Goal: Book appointment/travel/reservation

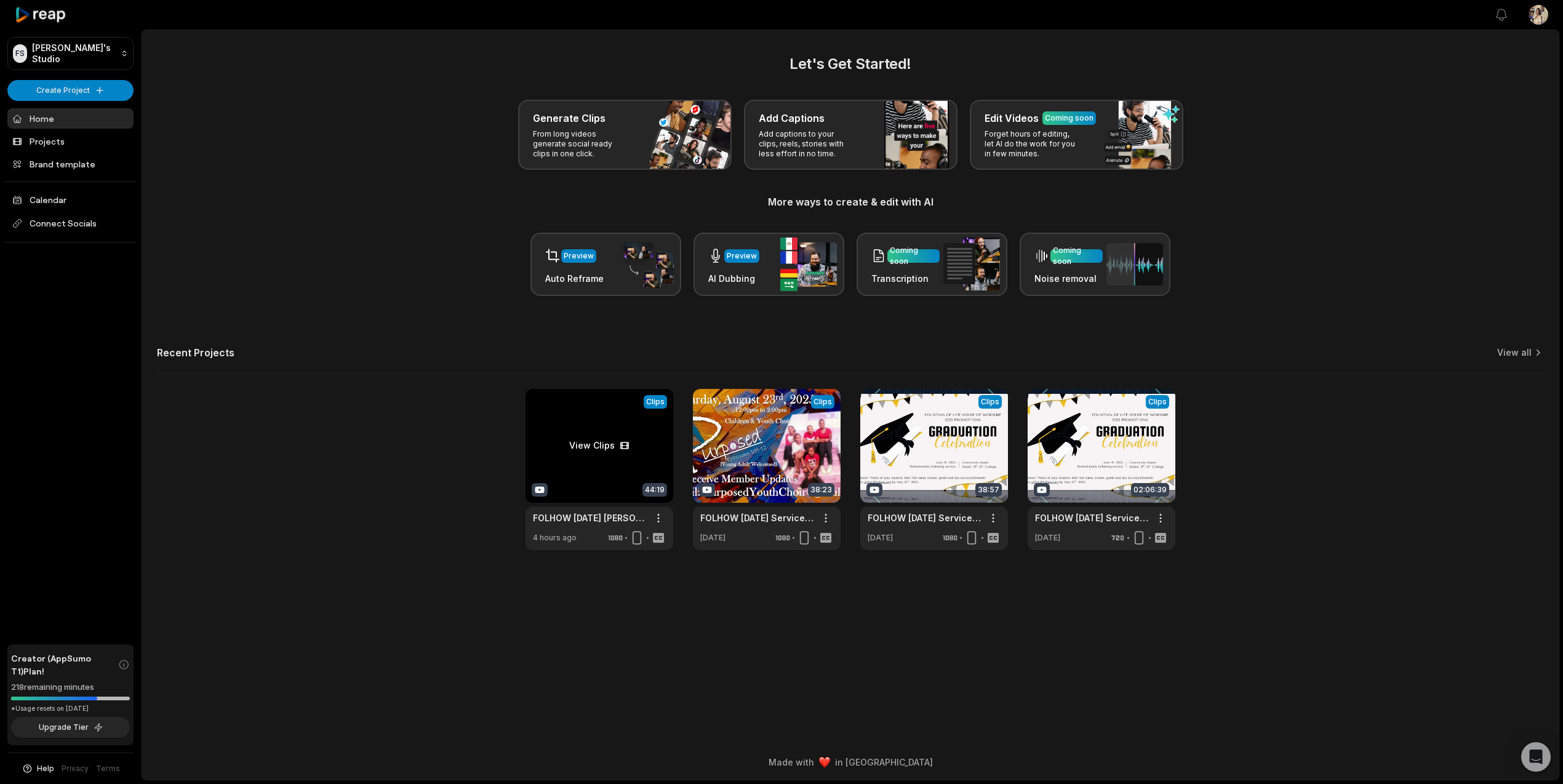
click at [584, 427] on link at bounding box center [600, 469] width 147 height 161
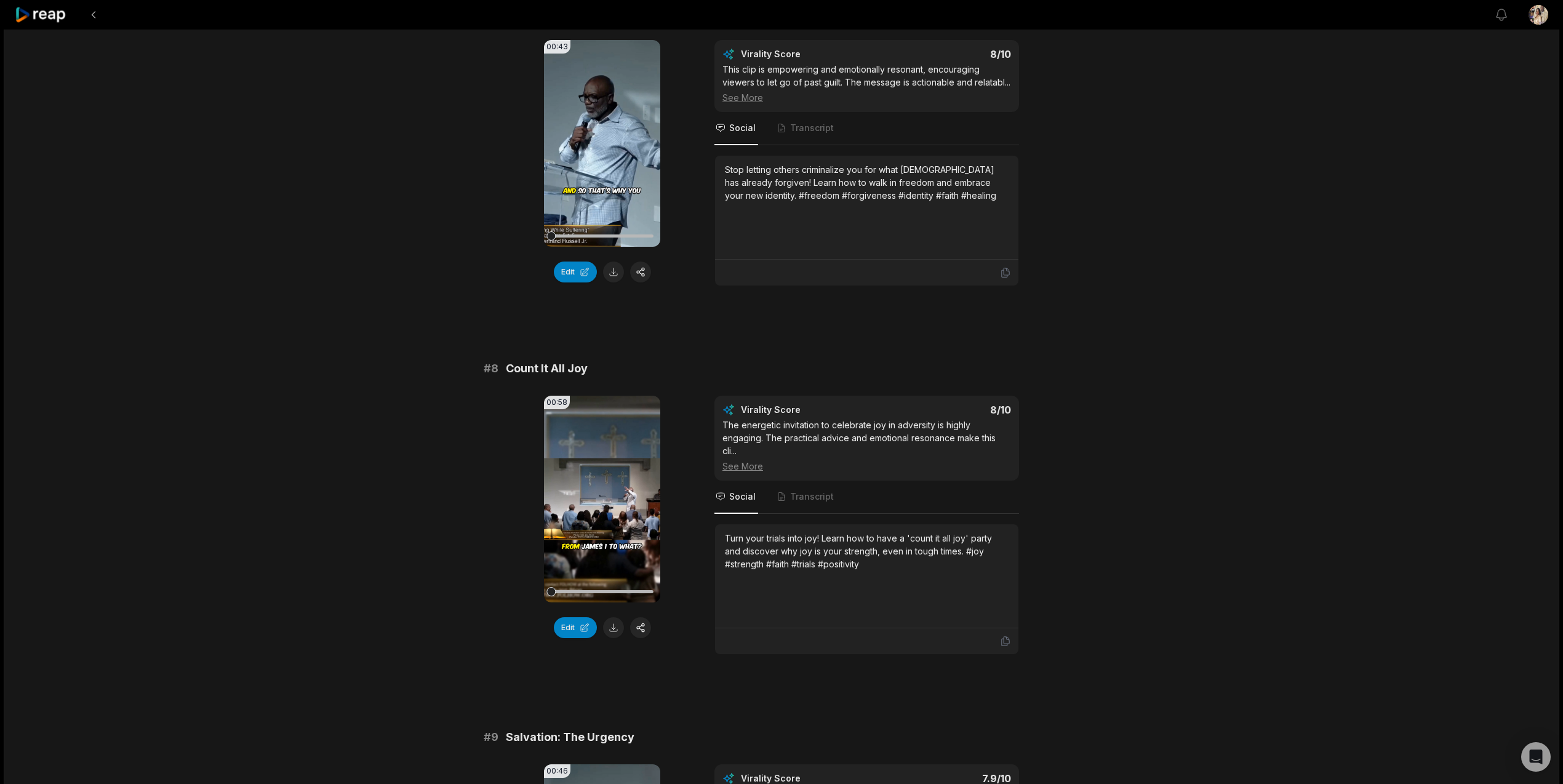
scroll to position [2334, 0]
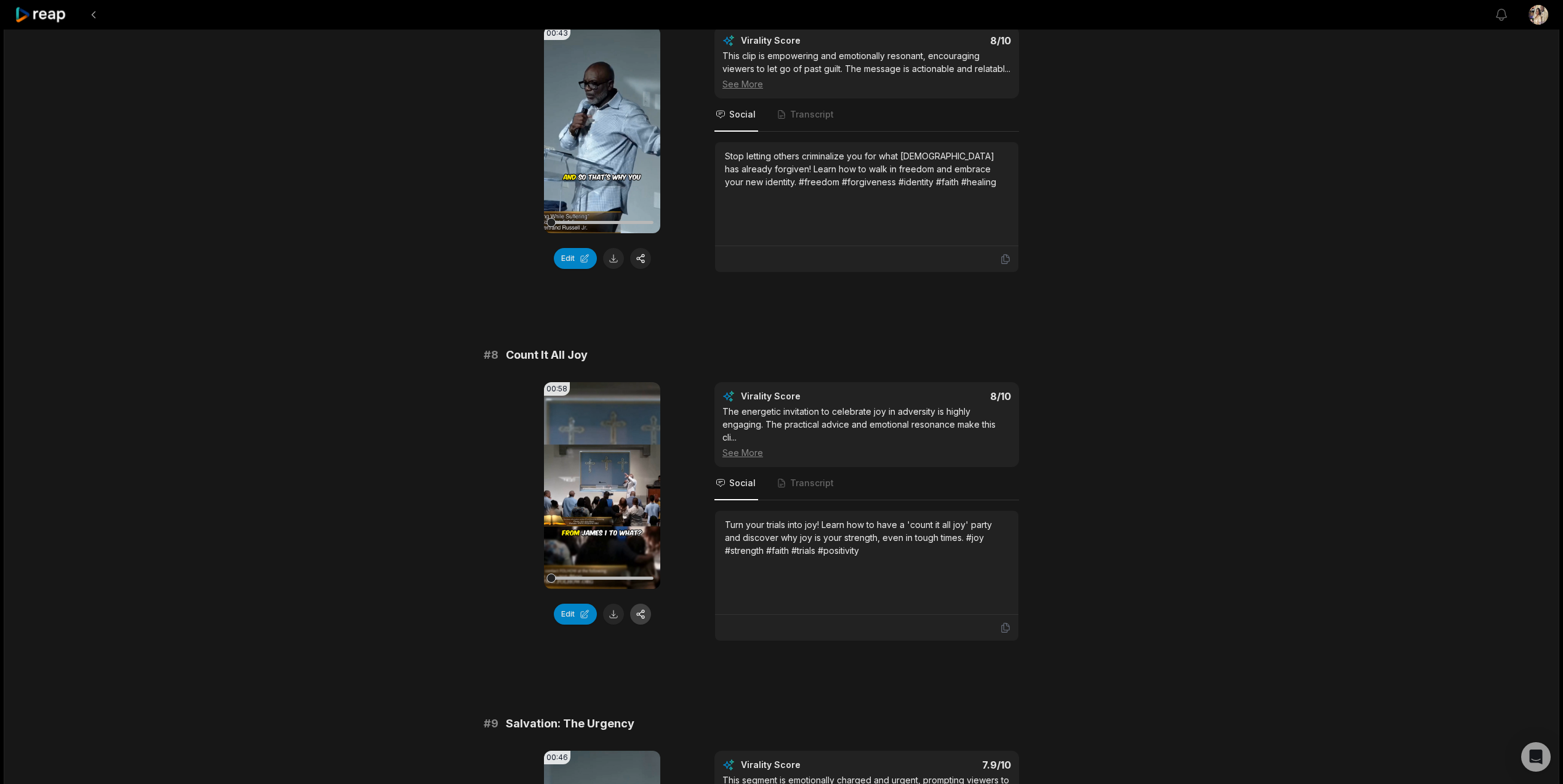
click at [642, 612] on button "button" at bounding box center [641, 614] width 21 height 21
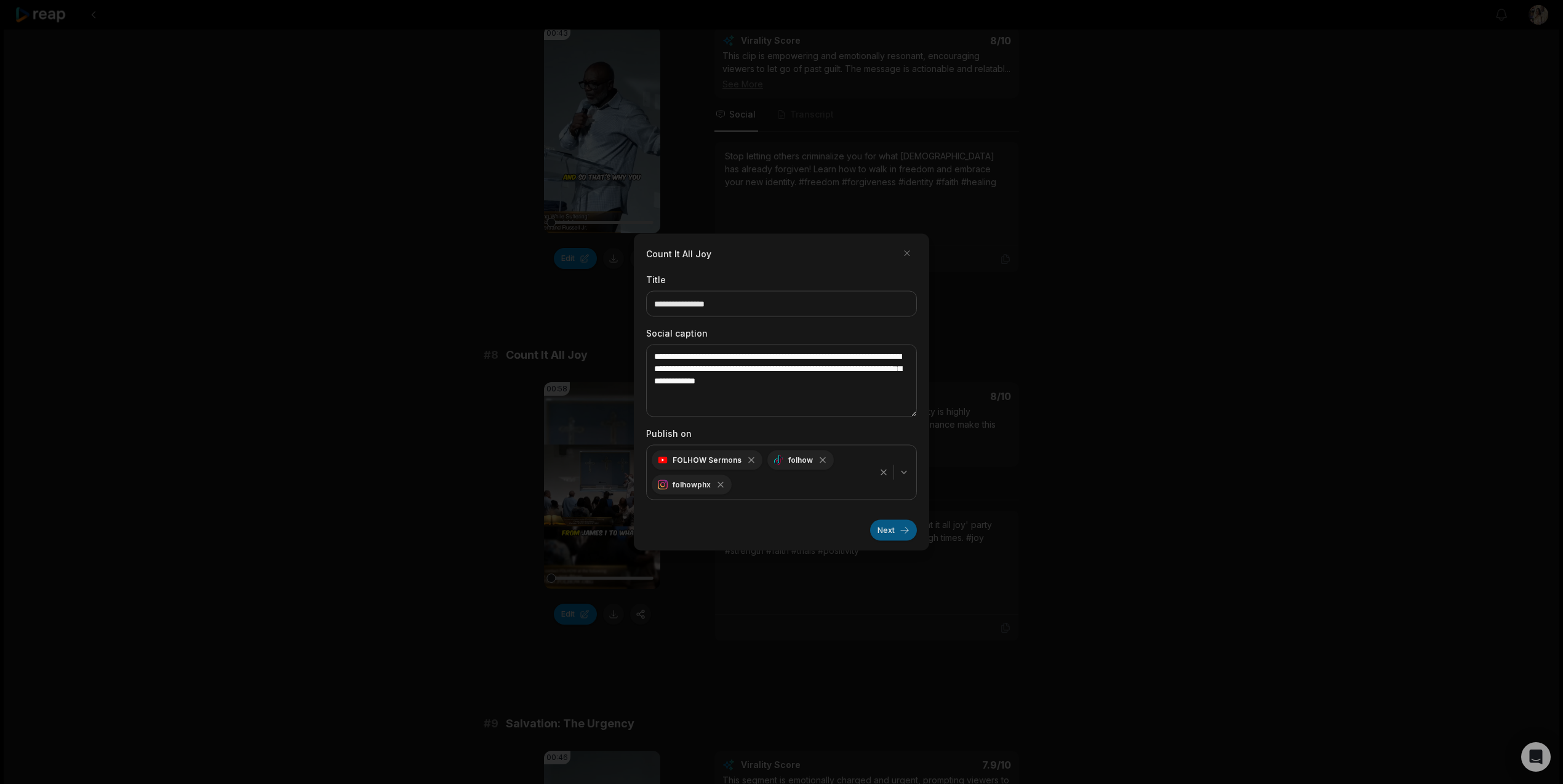
click at [900, 528] on button "Next" at bounding box center [894, 530] width 47 height 21
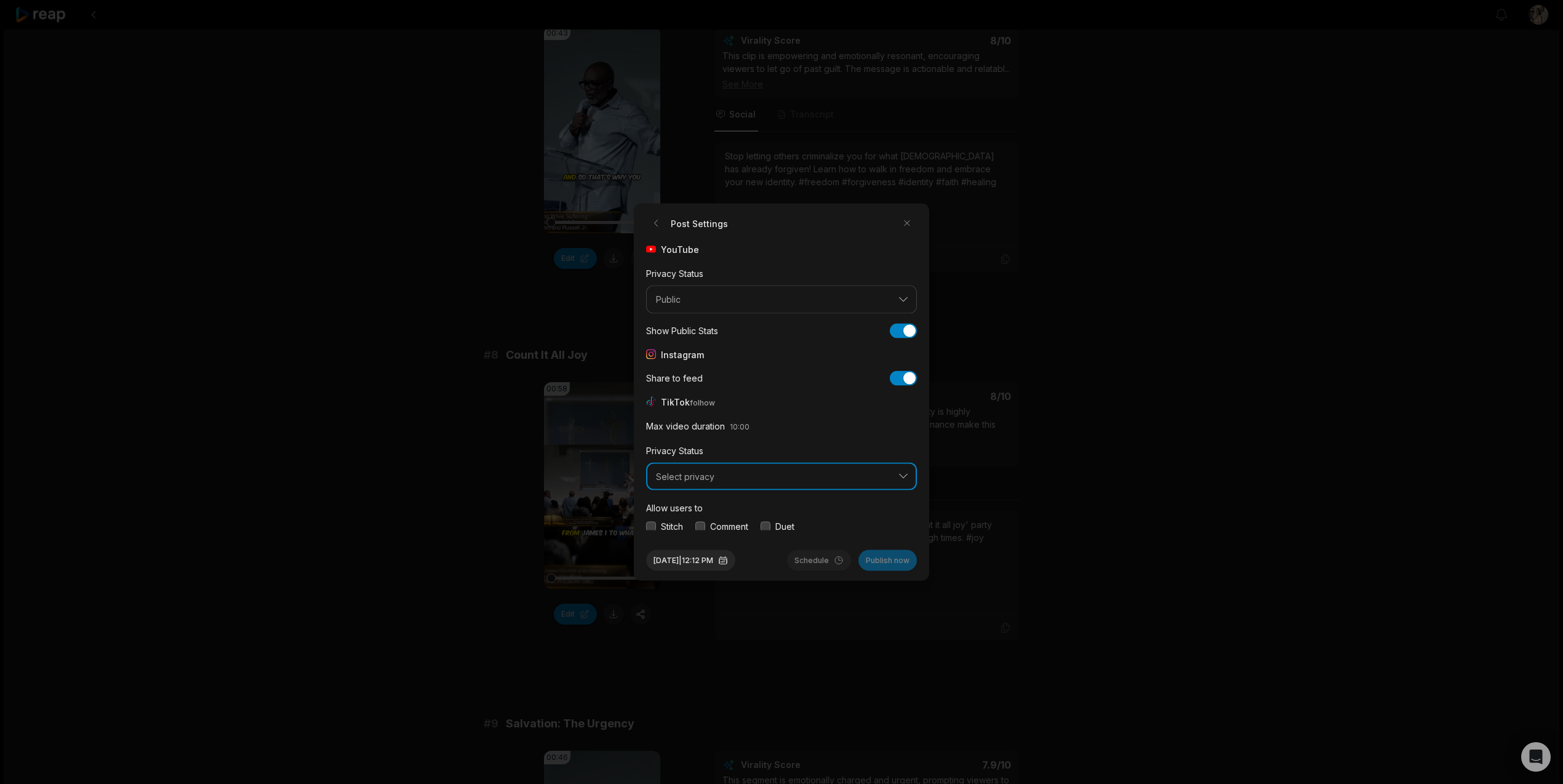
click at [829, 479] on span "Select privacy" at bounding box center [773, 476] width 234 height 11
click at [791, 511] on p "Public To Everyone" at bounding box center [781, 508] width 255 height 13
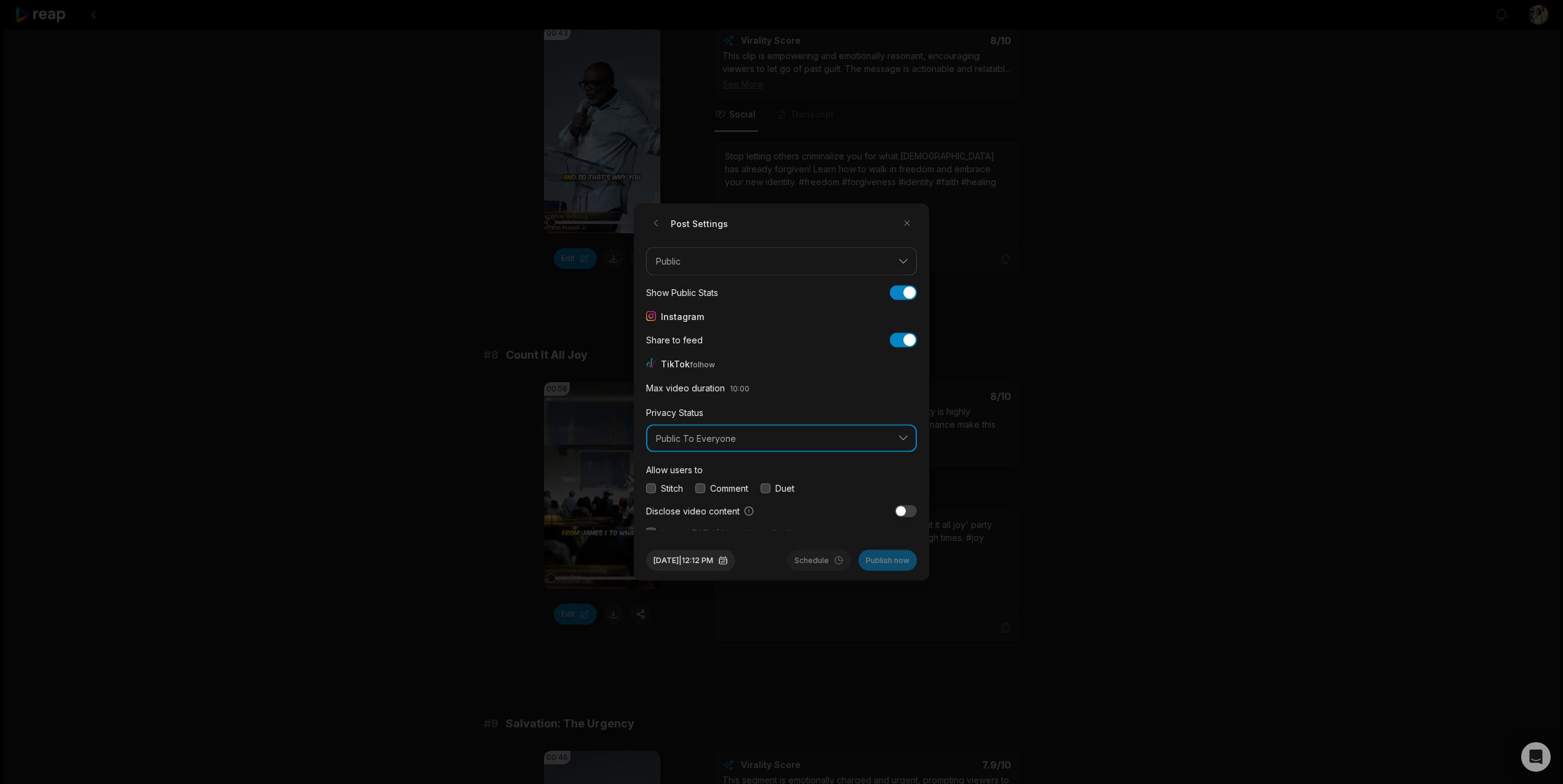
scroll to position [46, 0]
click at [647, 482] on button "button" at bounding box center [650, 479] width 10 height 10
click at [703, 483] on button "button" at bounding box center [700, 479] width 10 height 10
click at [769, 481] on button "button" at bounding box center [765, 479] width 10 height 10
click at [649, 526] on button "button" at bounding box center [650, 524] width 10 height 10
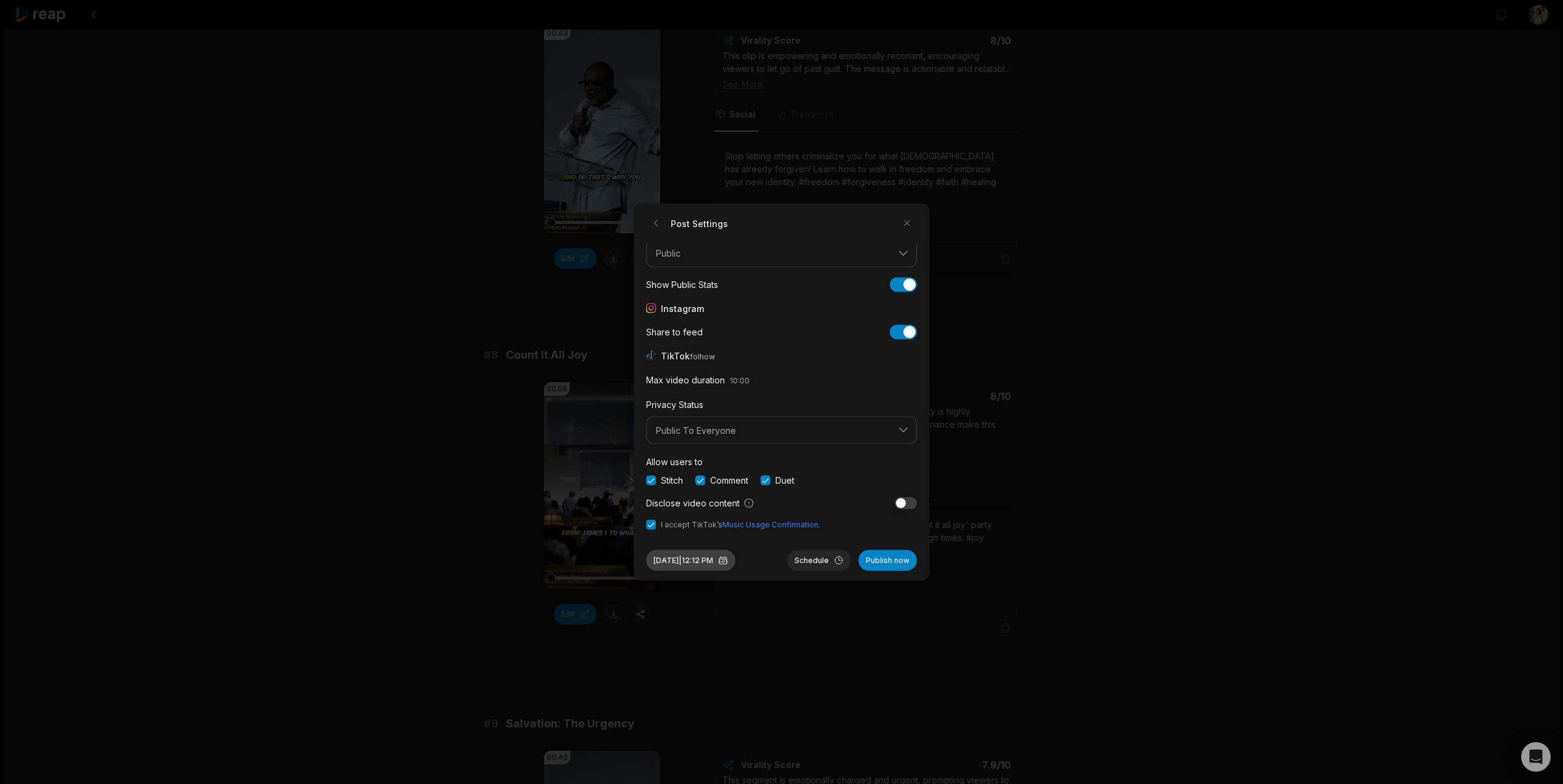
click at [693, 564] on button "[DATE] 12:12 PM" at bounding box center [690, 561] width 89 height 21
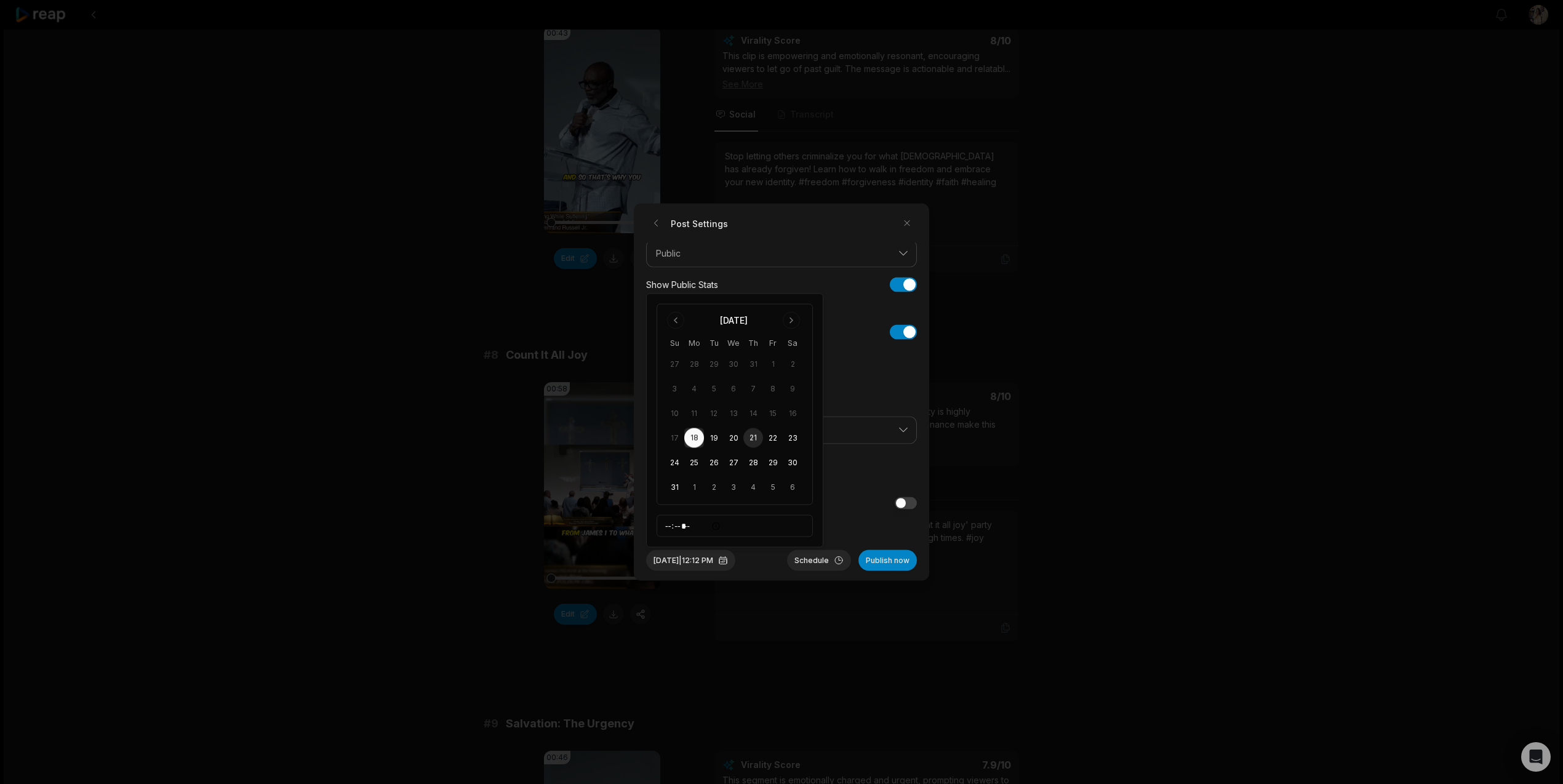
click at [753, 441] on button "21" at bounding box center [753, 438] width 20 height 20
click at [731, 561] on button "[DATE] 12:12 PM" at bounding box center [690, 561] width 89 height 21
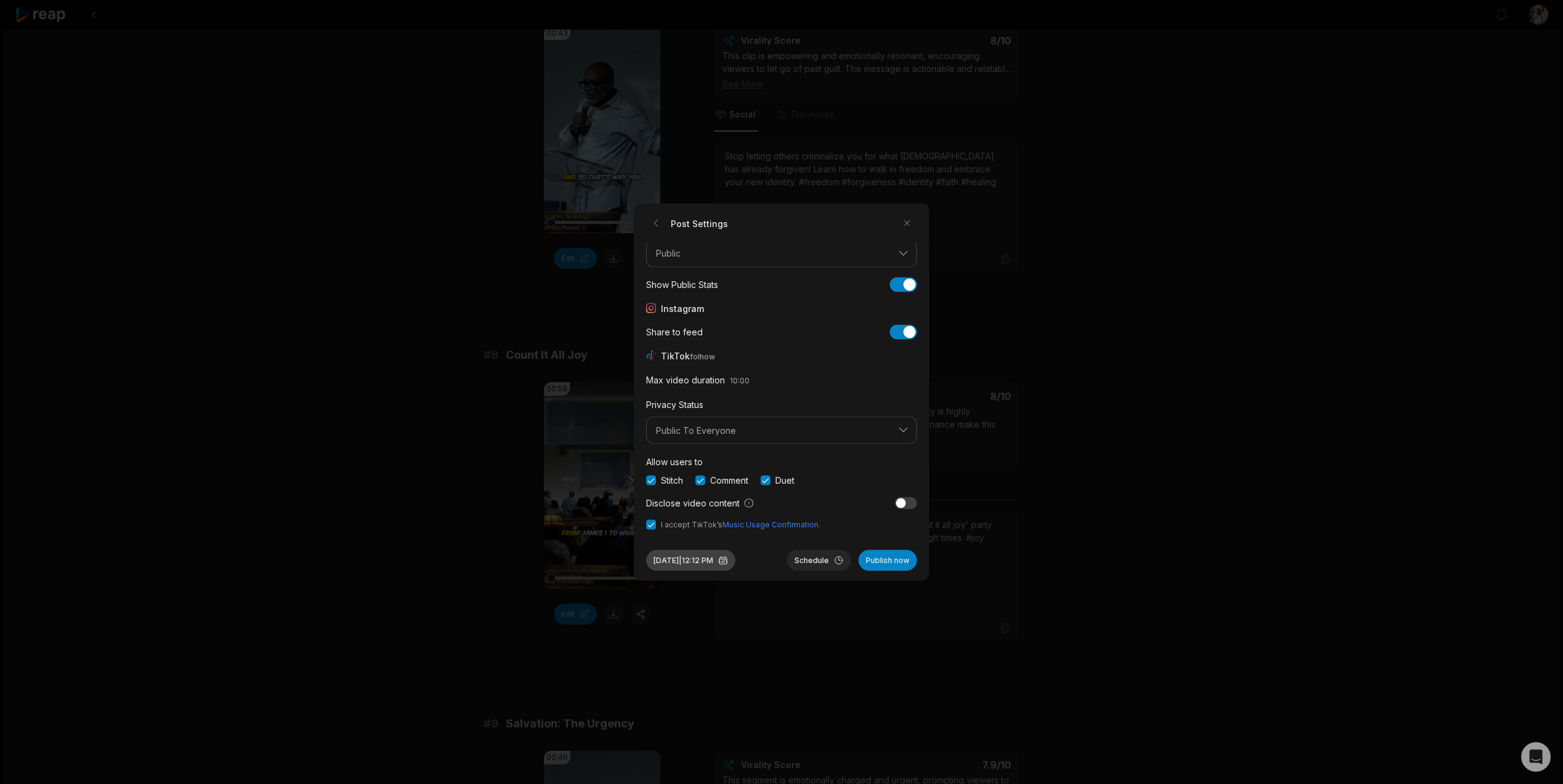
click at [731, 561] on button "[DATE] 12:12 PM" at bounding box center [690, 561] width 89 height 21
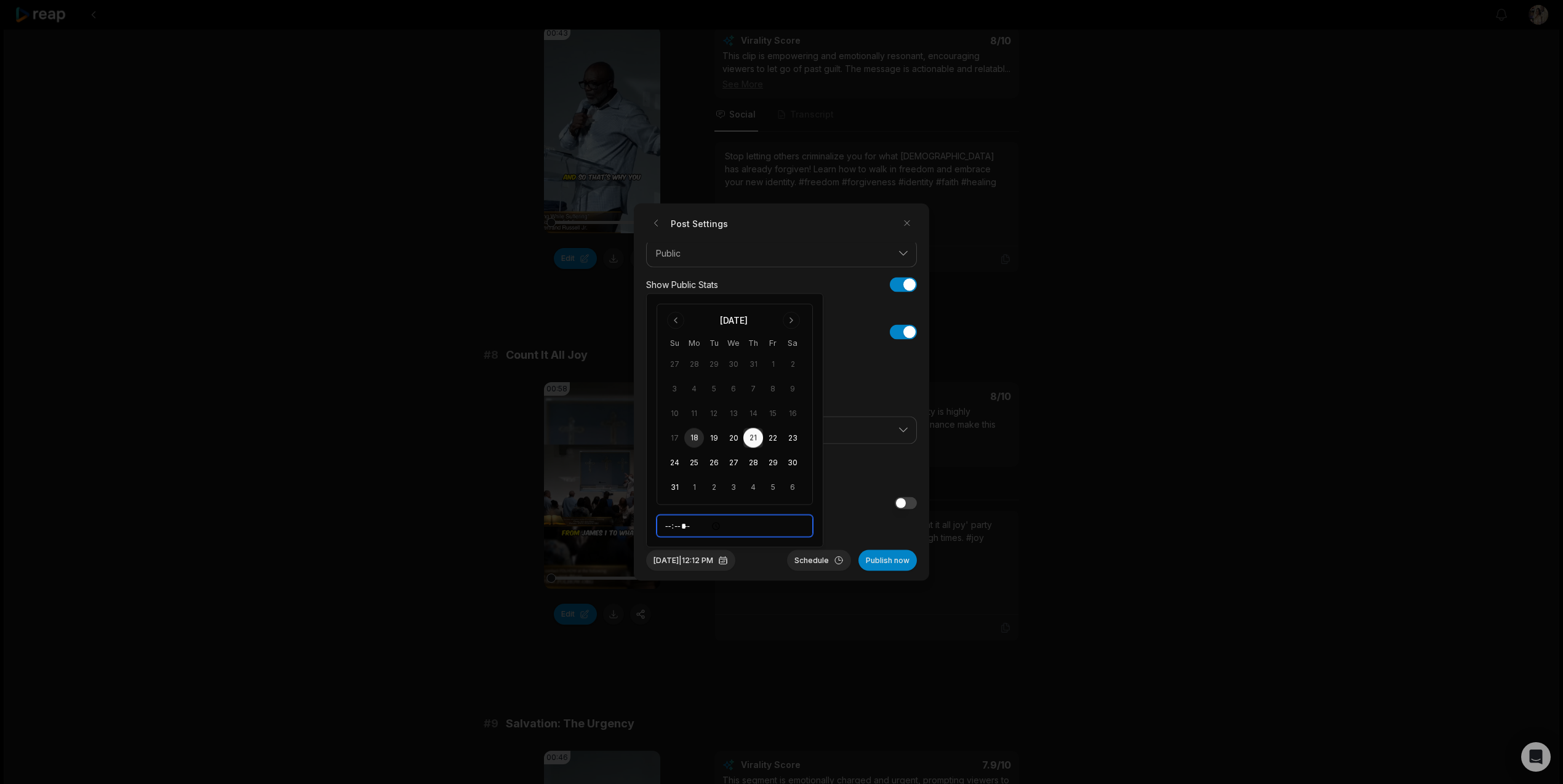
click at [665, 526] on input "*****" at bounding box center [735, 526] width 157 height 22
type input "*****"
click at [808, 561] on button "Schedule" at bounding box center [819, 561] width 64 height 21
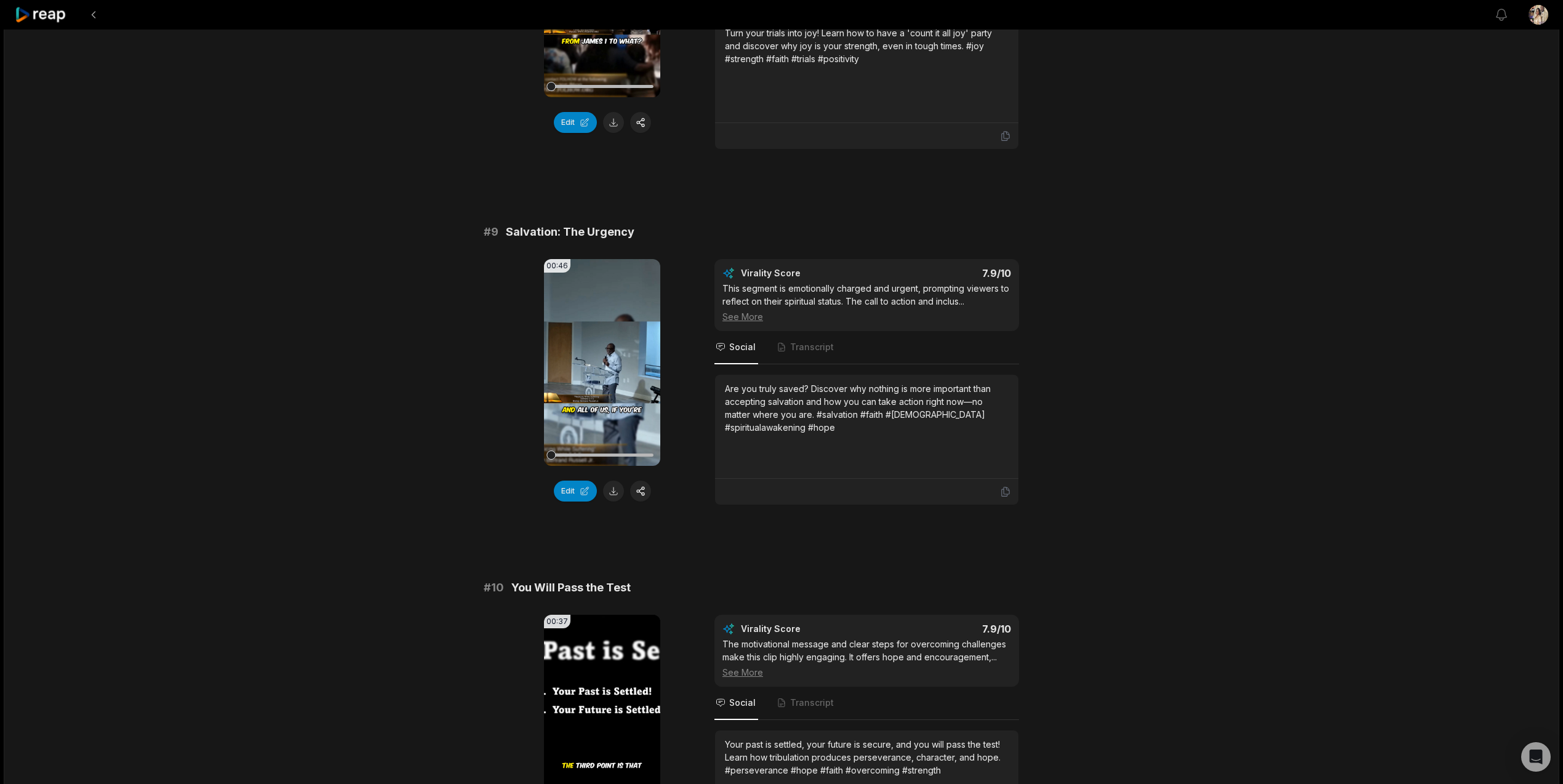
scroll to position [2824, 0]
click at [641, 496] on button "button" at bounding box center [641, 492] width 21 height 21
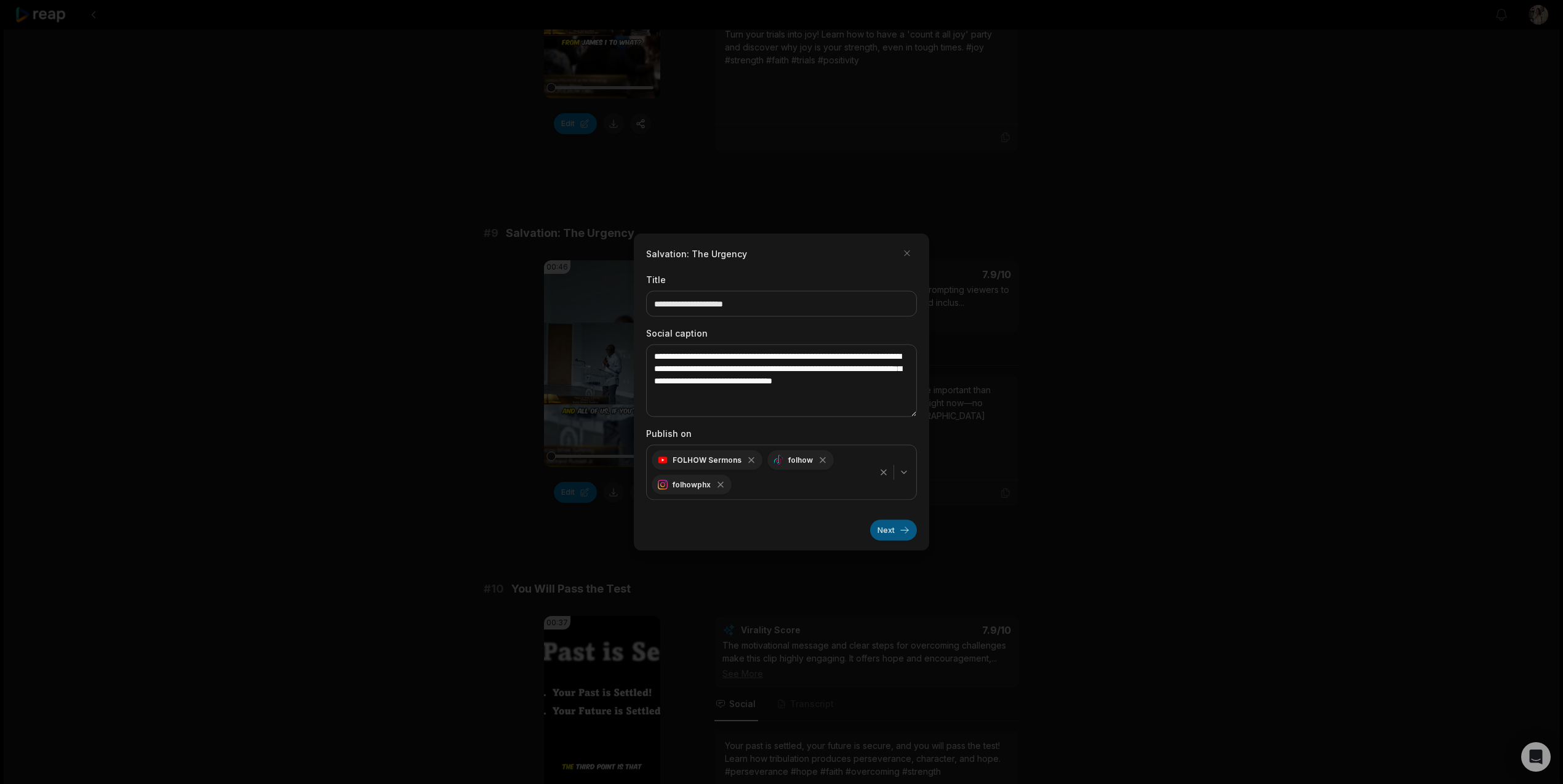
click at [884, 530] on button "Next" at bounding box center [894, 530] width 47 height 21
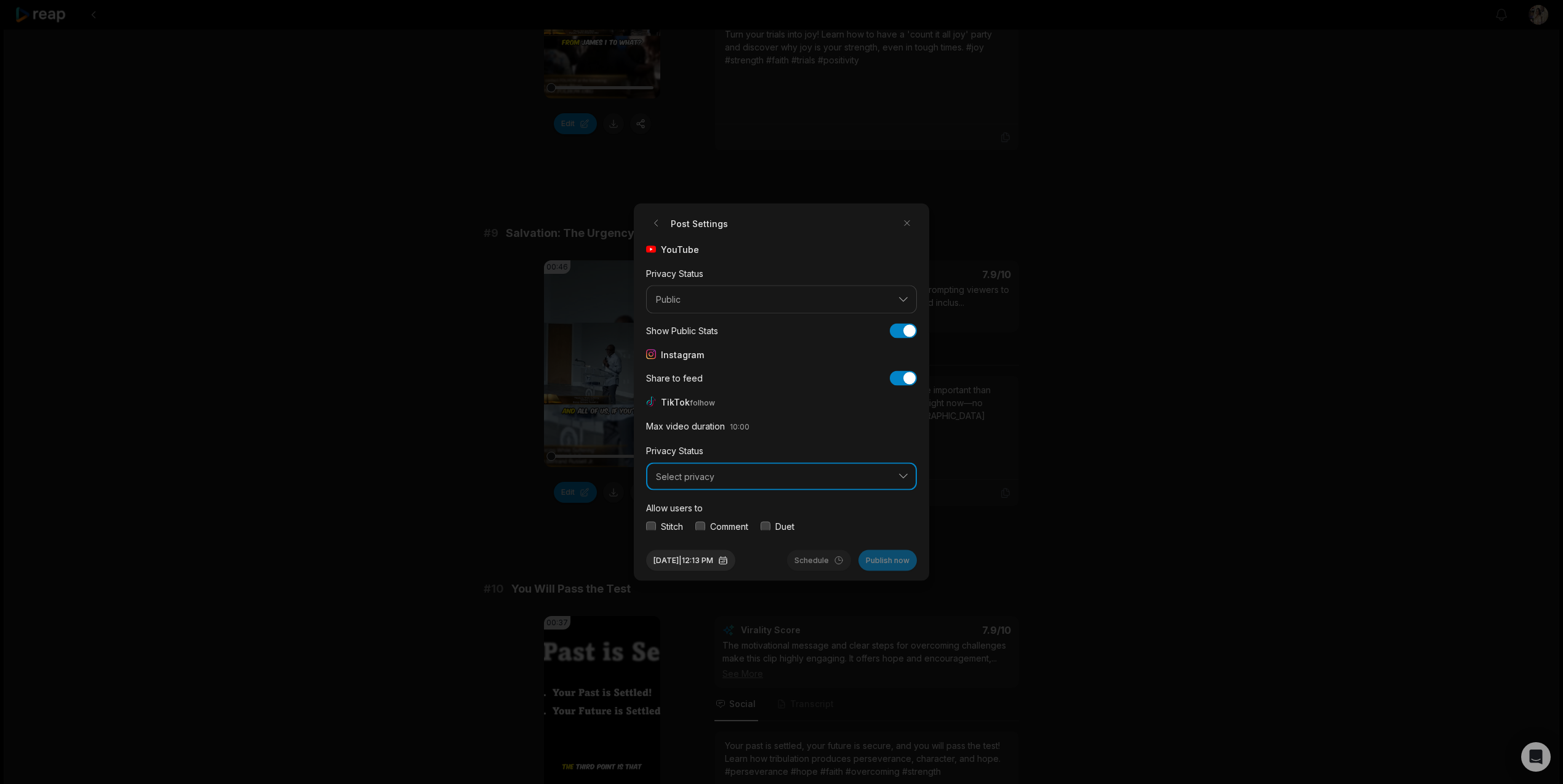
click at [796, 482] on button "Select privacy" at bounding box center [781, 476] width 271 height 28
click at [729, 510] on p "Public To Everyone" at bounding box center [781, 508] width 255 height 13
click at [652, 524] on button "button" at bounding box center [650, 526] width 10 height 10
click at [701, 526] on button "button" at bounding box center [700, 526] width 10 height 10
